Goal: Task Accomplishment & Management: Manage account settings

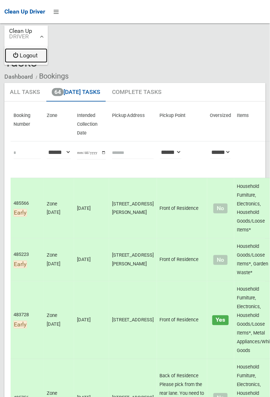
click at [47, 63] on link "Logout" at bounding box center [26, 55] width 43 height 15
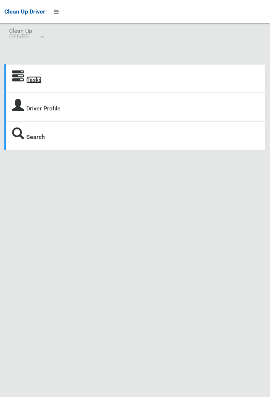
click at [38, 82] on link "Tasks" at bounding box center [33, 79] width 15 height 7
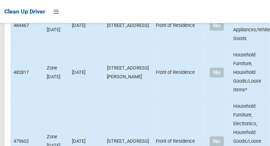
scroll to position [4479, 0]
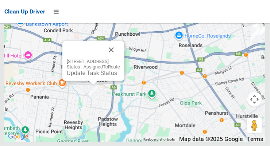
click at [120, 59] on button "Close" at bounding box center [112, 50] width 18 height 18
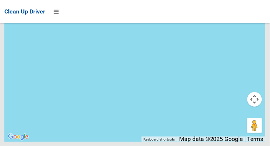
scroll to position [0, 0]
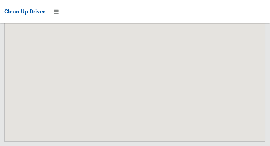
scroll to position [4479, 0]
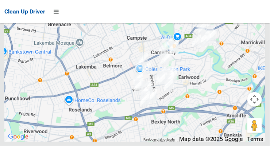
click at [180, 46] on div at bounding box center [135, 50] width 262 height 183
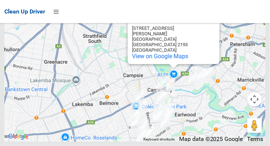
click at [208, 25] on button "Close" at bounding box center [207, 16] width 18 height 18
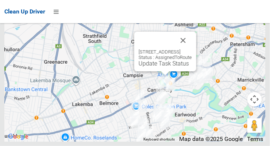
click at [192, 49] on button "Close" at bounding box center [184, 41] width 18 height 18
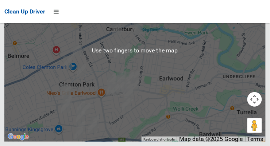
scroll to position [4446, 0]
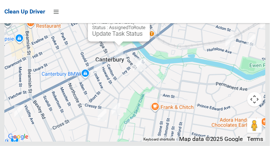
click at [146, 19] on button "Close" at bounding box center [137, 11] width 18 height 18
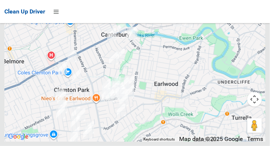
scroll to position [4445, 0]
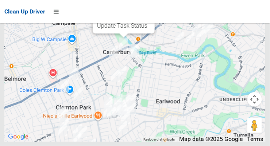
click at [151, 11] on button "Close" at bounding box center [142, 3] width 18 height 18
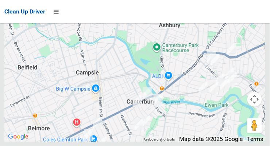
scroll to position [4479, 0]
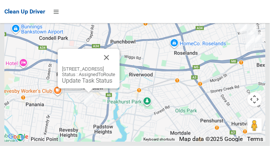
click at [115, 66] on button "Close" at bounding box center [107, 58] width 18 height 18
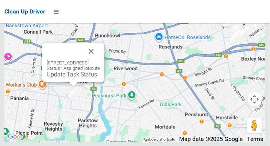
click at [111, 114] on div "[STREET_ADDRESS] Status : AssignedToRoute Update Task Status" at bounding box center [135, 50] width 262 height 183
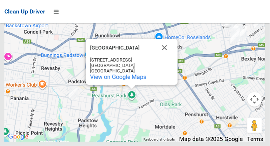
click at [165, 57] on button "Close" at bounding box center [165, 48] width 18 height 18
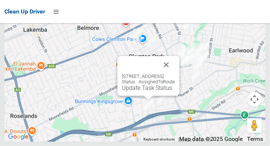
click at [175, 74] on button "Close" at bounding box center [167, 65] width 18 height 18
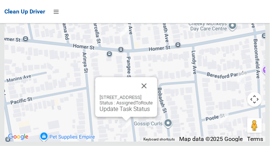
click at [153, 95] on button "Close" at bounding box center [145, 86] width 18 height 18
